Goal: Information Seeking & Learning: Learn about a topic

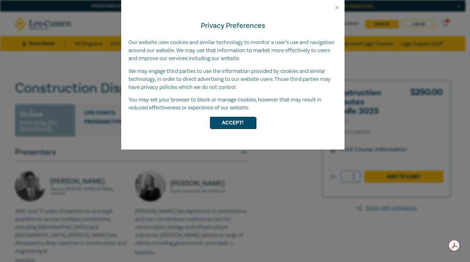
click at [349, 6] on div "Privacy Preferences Our website uses cookies and similar technology to monitor …" at bounding box center [235, 131] width 470 height 262
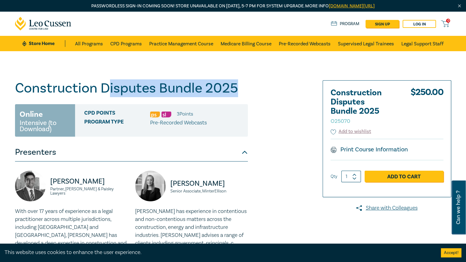
drag, startPoint x: 113, startPoint y: 88, endPoint x: 254, endPoint y: 94, distance: 141.3
click at [254, 94] on div "Construction Disputes Bundle 2025 O25070 Online Intensive (to Download) CPD Poi…" at bounding box center [159, 251] width 296 height 343
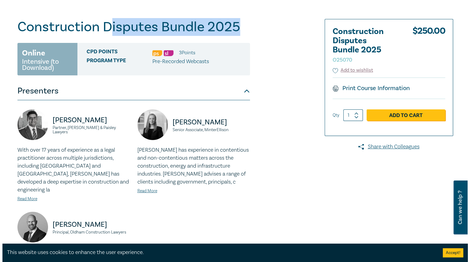
scroll to position [123, 0]
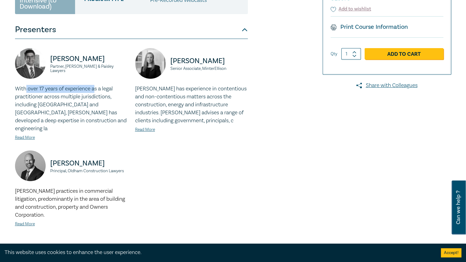
drag, startPoint x: 26, startPoint y: 93, endPoint x: 91, endPoint y: 100, distance: 65.4
click at [96, 92] on p "With over 17 years of experience as a legal practitioner across multiple jurisd…" at bounding box center [71, 109] width 113 height 48
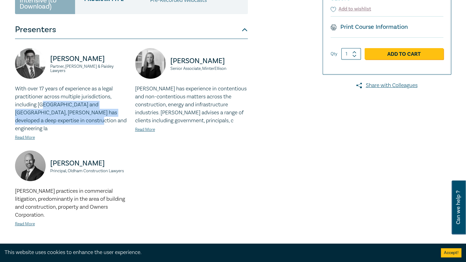
drag, startPoint x: 43, startPoint y: 105, endPoint x: 54, endPoint y: 119, distance: 17.9
click at [54, 119] on p "With over 17 years of experience as a legal practitioner across multiple jurisd…" at bounding box center [71, 109] width 113 height 48
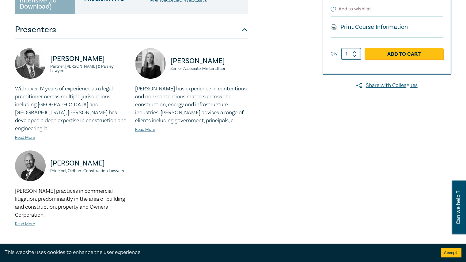
click at [60, 123] on p "With over 17 years of experience as a legal practitioner across multiple jurisd…" at bounding box center [71, 109] width 113 height 48
click at [32, 135] on link "Read More" at bounding box center [25, 138] width 20 height 6
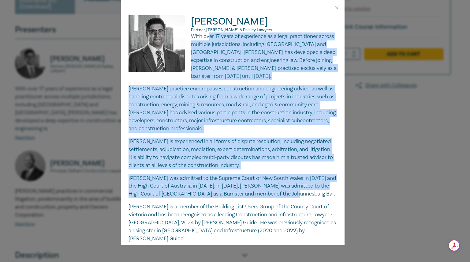
drag, startPoint x: 208, startPoint y: 37, endPoint x: 309, endPoint y: 195, distance: 187.7
click at [302, 196] on div "With over 17 years of experience as a legal practitioner across multiple jurisd…" at bounding box center [233, 137] width 209 height 210
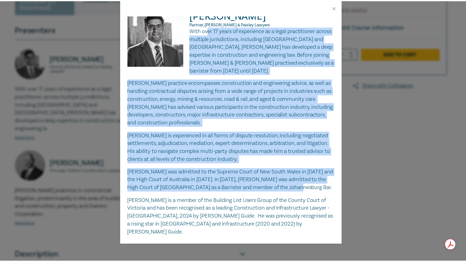
scroll to position [16, 0]
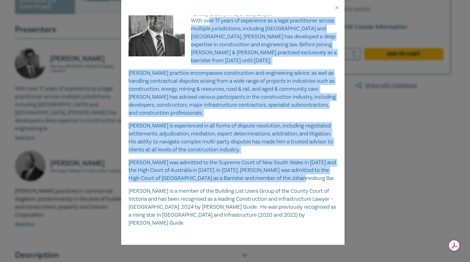
click at [191, 109] on p "[PERSON_NAME] practice encompasses construction and engineering advice, as well…" at bounding box center [233, 92] width 209 height 47
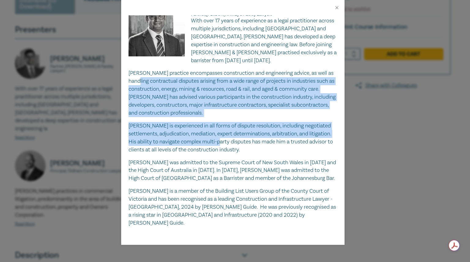
drag, startPoint x: 152, startPoint y: 79, endPoint x: 261, endPoint y: 139, distance: 125.0
click at [261, 139] on div "With over 17 years of experience as a legal practitioner across multiple jurisd…" at bounding box center [233, 122] width 209 height 210
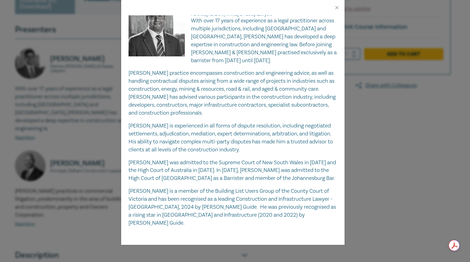
click at [283, 145] on p "[PERSON_NAME] is experienced in all forms of dispute resolution, including nego…" at bounding box center [233, 138] width 209 height 32
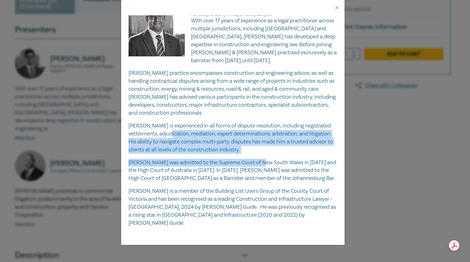
drag, startPoint x: 191, startPoint y: 137, endPoint x: 275, endPoint y: 170, distance: 90.3
click at [268, 160] on div "With over 17 years of experience as a legal practitioner across multiple jurisd…" at bounding box center [233, 122] width 209 height 210
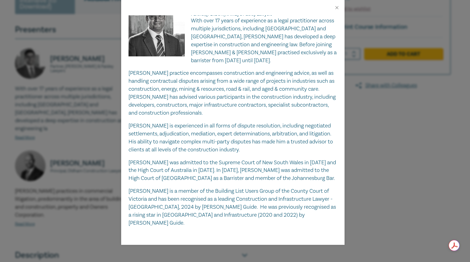
click at [195, 177] on p "[PERSON_NAME] was admitted to the Supreme Court of New South Wales in [DATE] an…" at bounding box center [233, 171] width 209 height 24
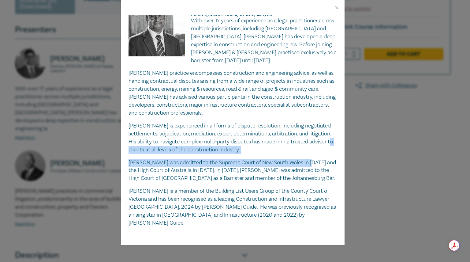
drag, startPoint x: 185, startPoint y: 150, endPoint x: 327, endPoint y: 168, distance: 143.5
click at [323, 168] on div "With over 17 years of experience as a legal practitioner across multiple jurisd…" at bounding box center [233, 122] width 209 height 210
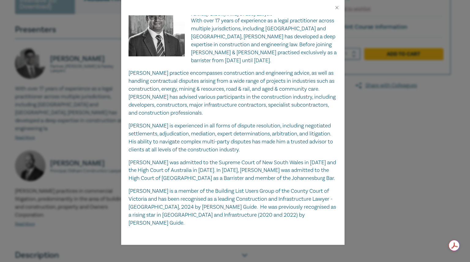
click at [384, 171] on div "[PERSON_NAME] Partner, [PERSON_NAME] & Paisley Lawyers With over 17 years of ex…" at bounding box center [235, 131] width 470 height 262
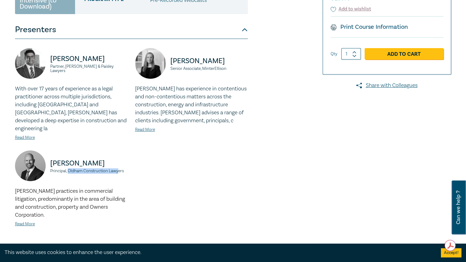
drag, startPoint x: 69, startPoint y: 164, endPoint x: 118, endPoint y: 165, distance: 49.3
click at [118, 169] on small "Principal, Oldham Construction Lawyers" at bounding box center [88, 171] width 77 height 4
